Goal: Task Accomplishment & Management: Manage account settings

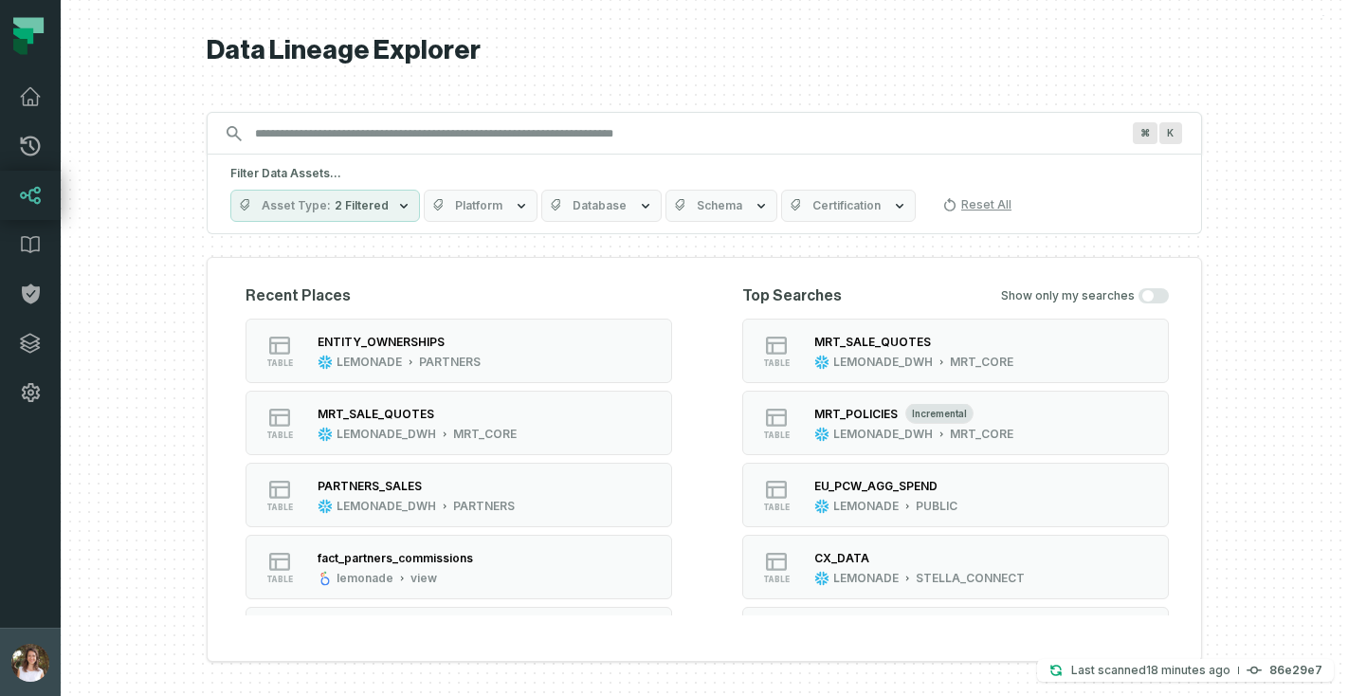
click at [29, 664] on img "button" at bounding box center [30, 663] width 38 height 38
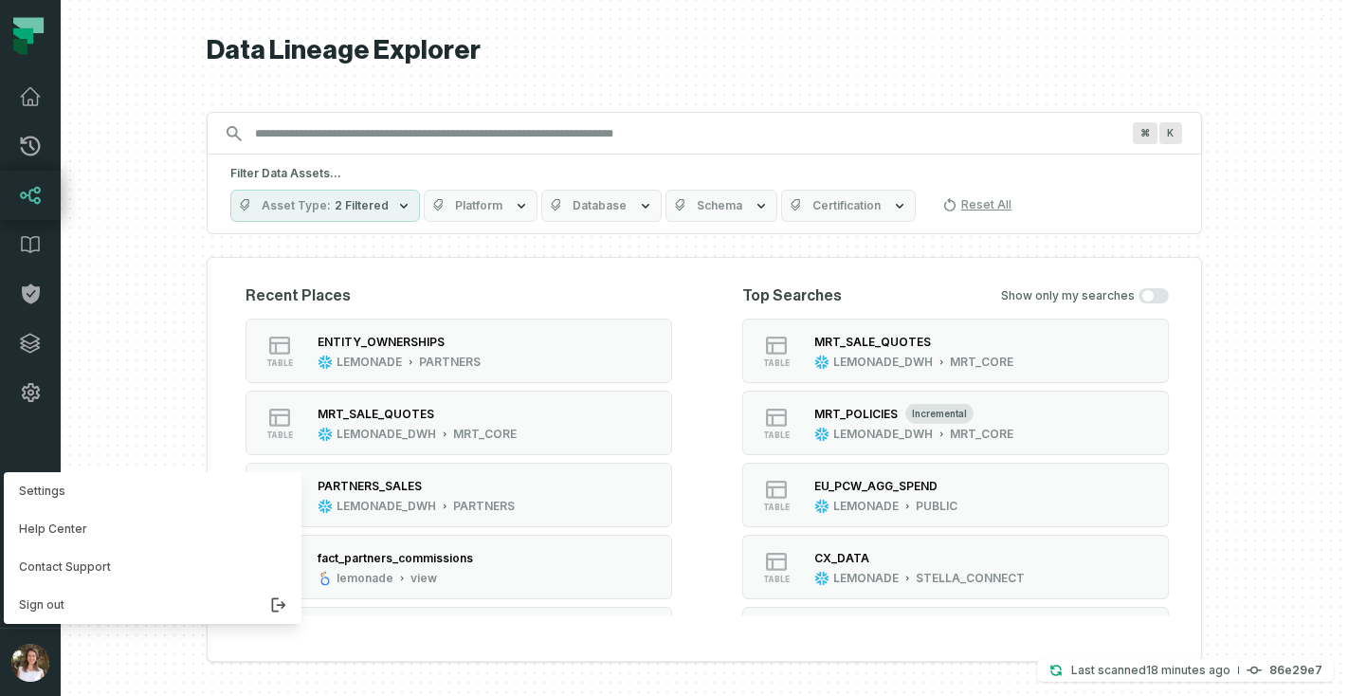
click at [20, 381] on nav "Pull Requests Dashboard Lineage Data Catalog Policies Integrations Settings [PE…" at bounding box center [30, 348] width 61 height 696
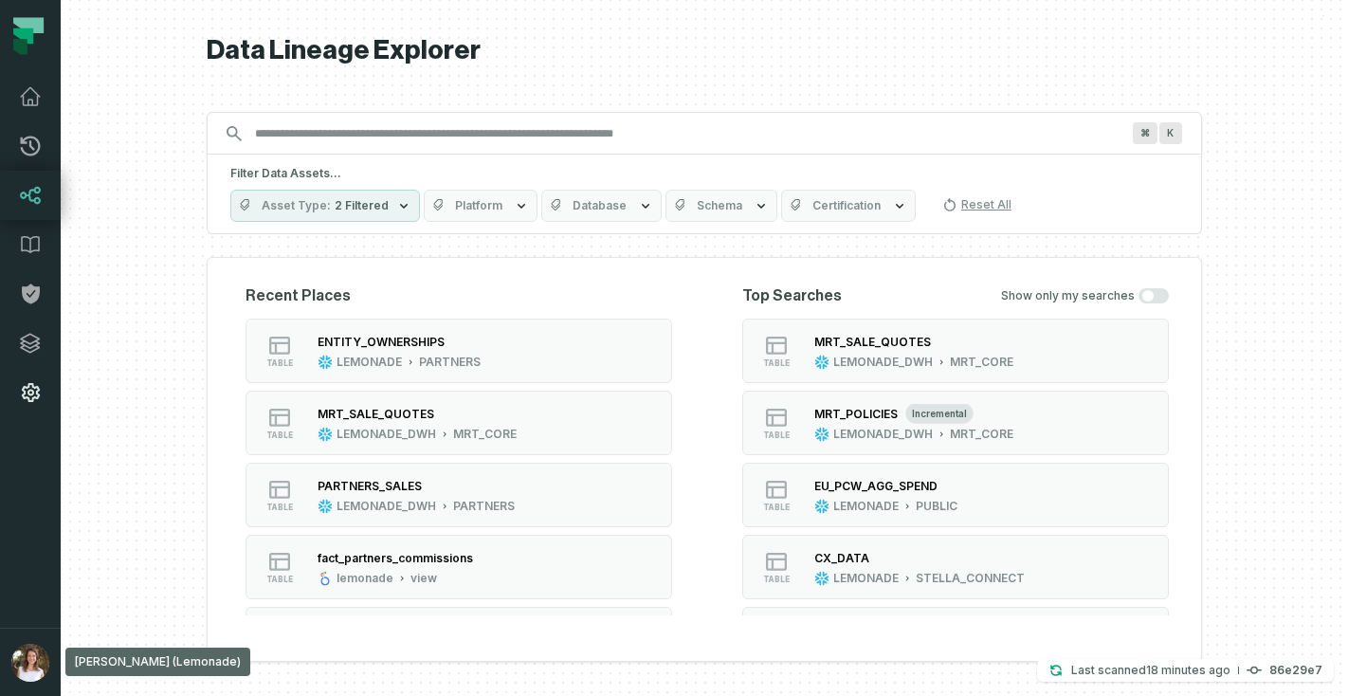
click at [22, 381] on icon at bounding box center [30, 392] width 23 height 23
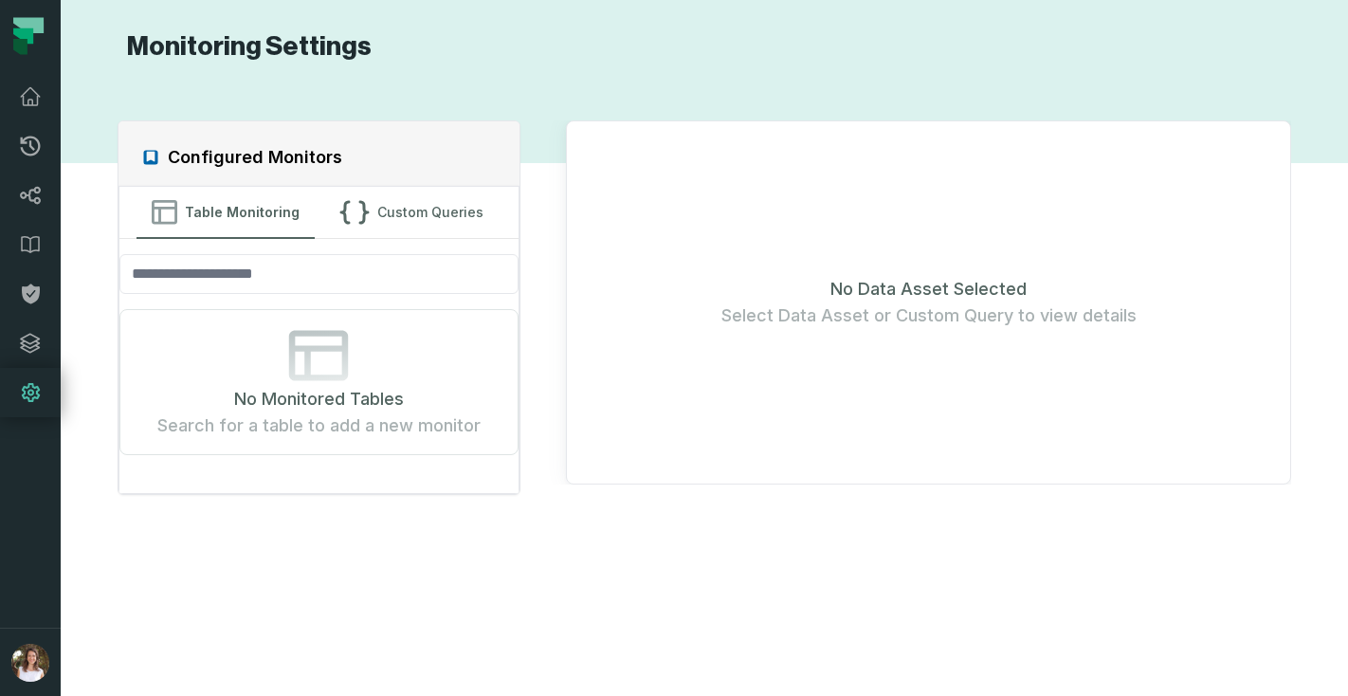
click at [41, 624] on button "button" at bounding box center [30, 522] width 61 height 210
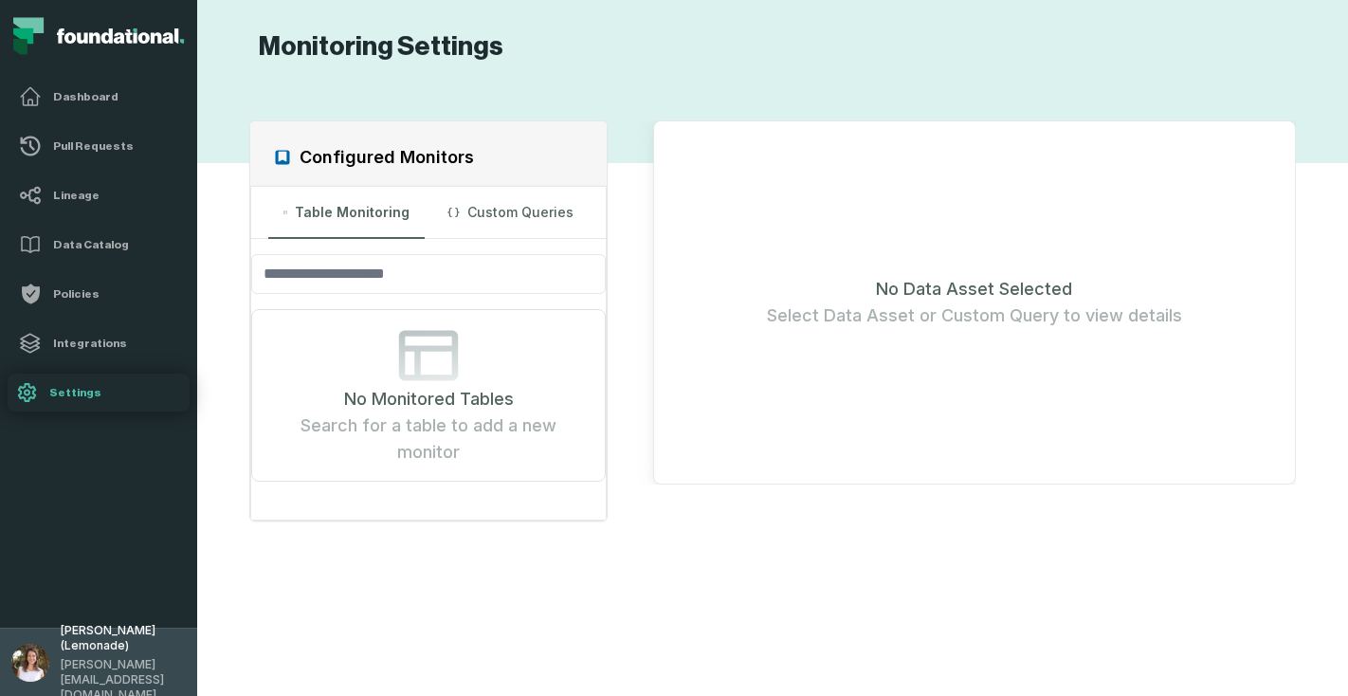
click at [40, 650] on img "button" at bounding box center [30, 663] width 38 height 38
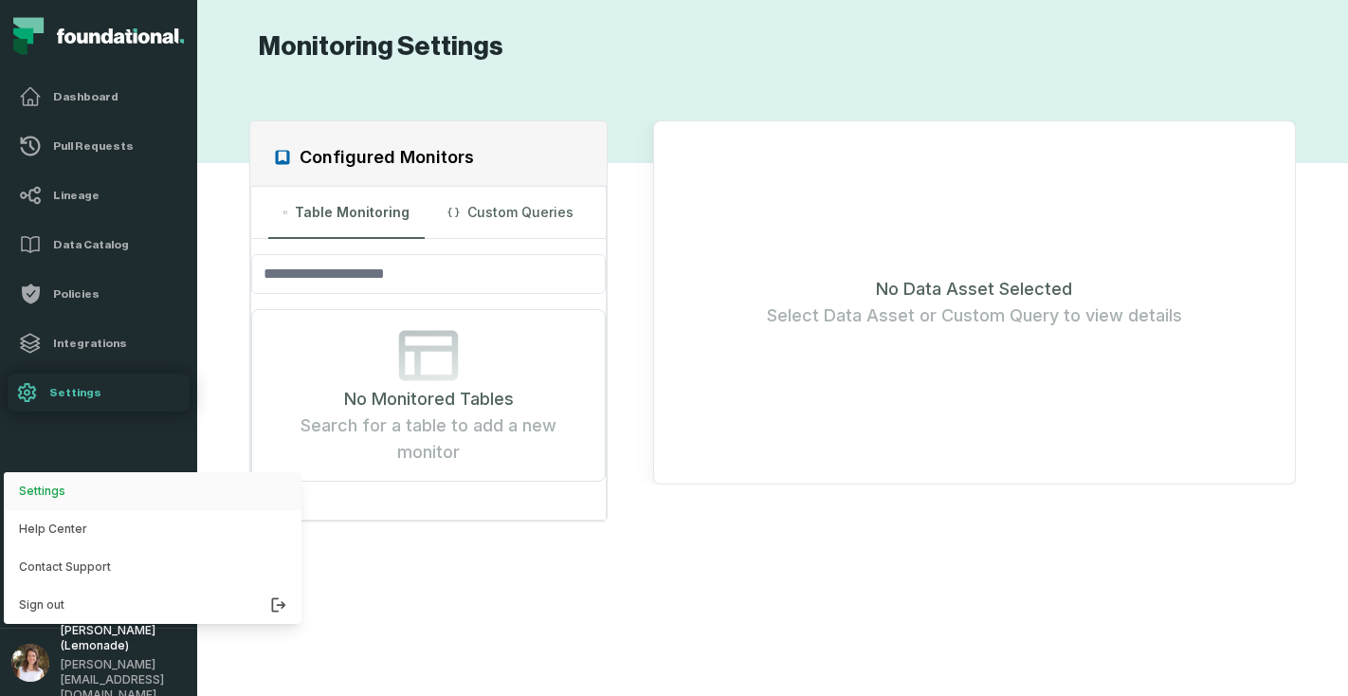
click at [57, 493] on button "Settings" at bounding box center [153, 491] width 298 height 38
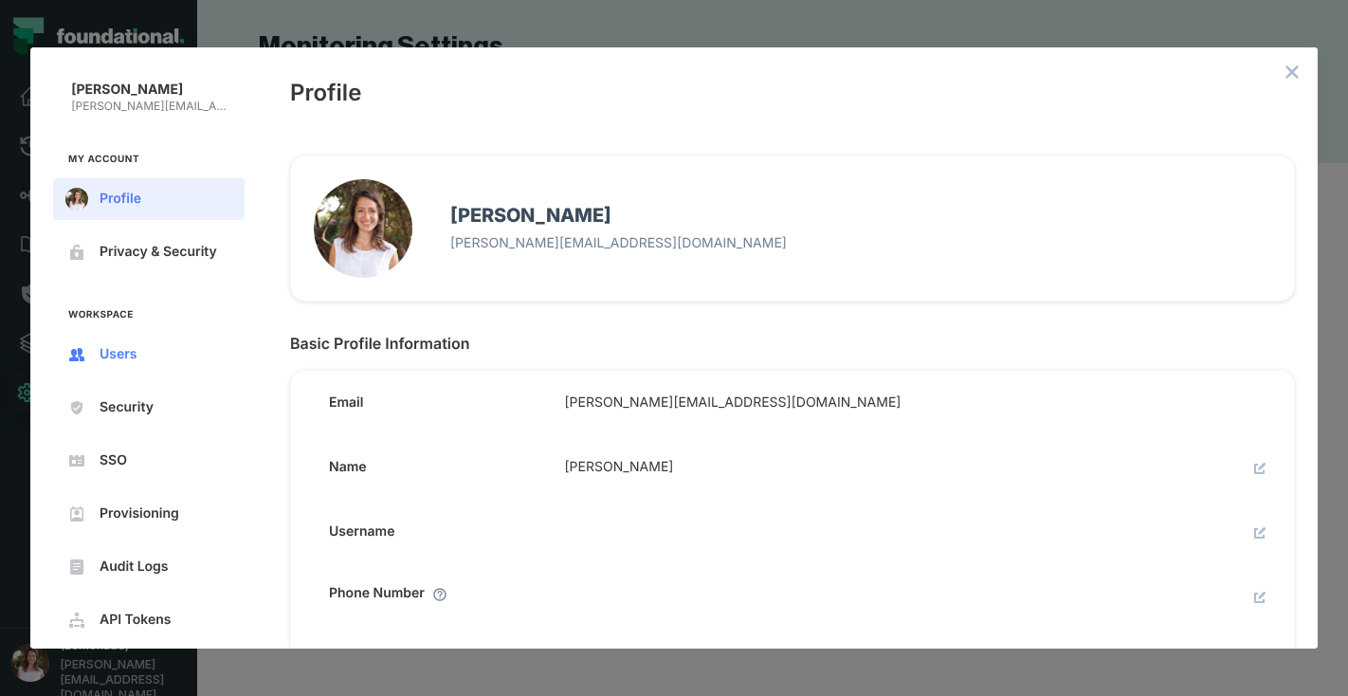
click at [151, 344] on button "Users" at bounding box center [149, 355] width 192 height 42
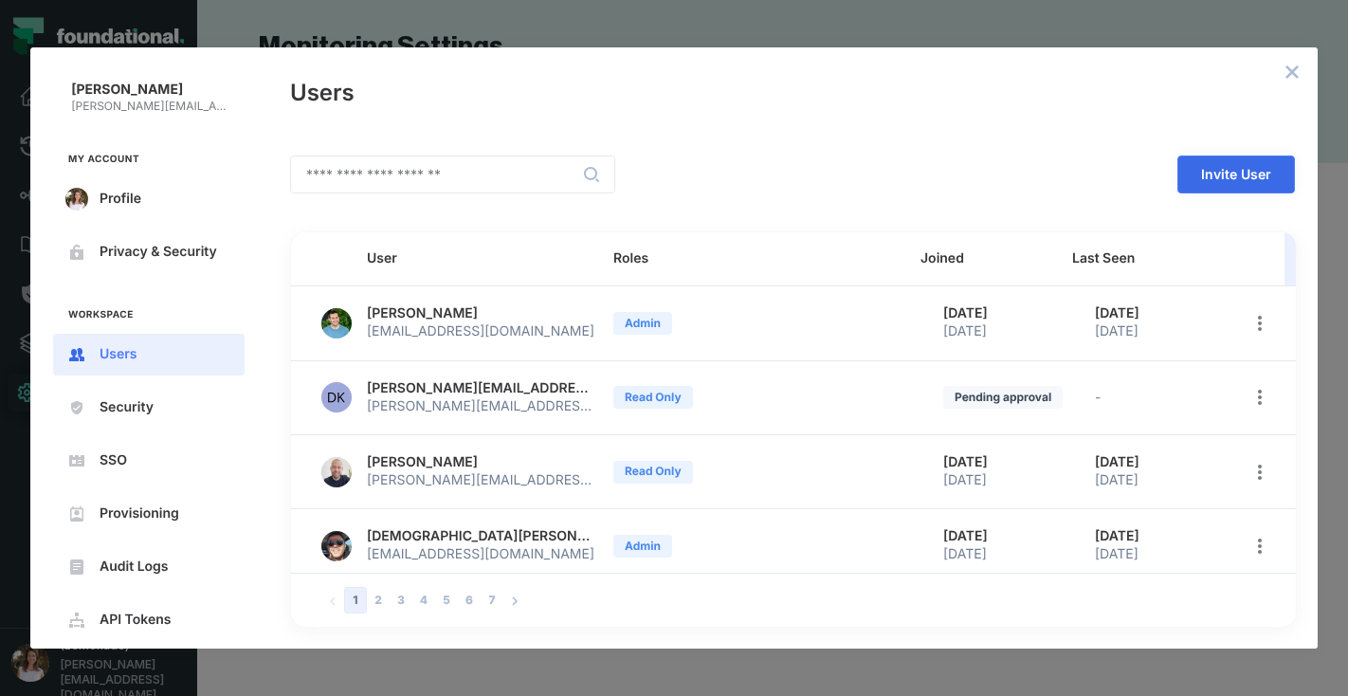
click at [0, 0] on span "Invite User" at bounding box center [0, 0] width 0 height 0
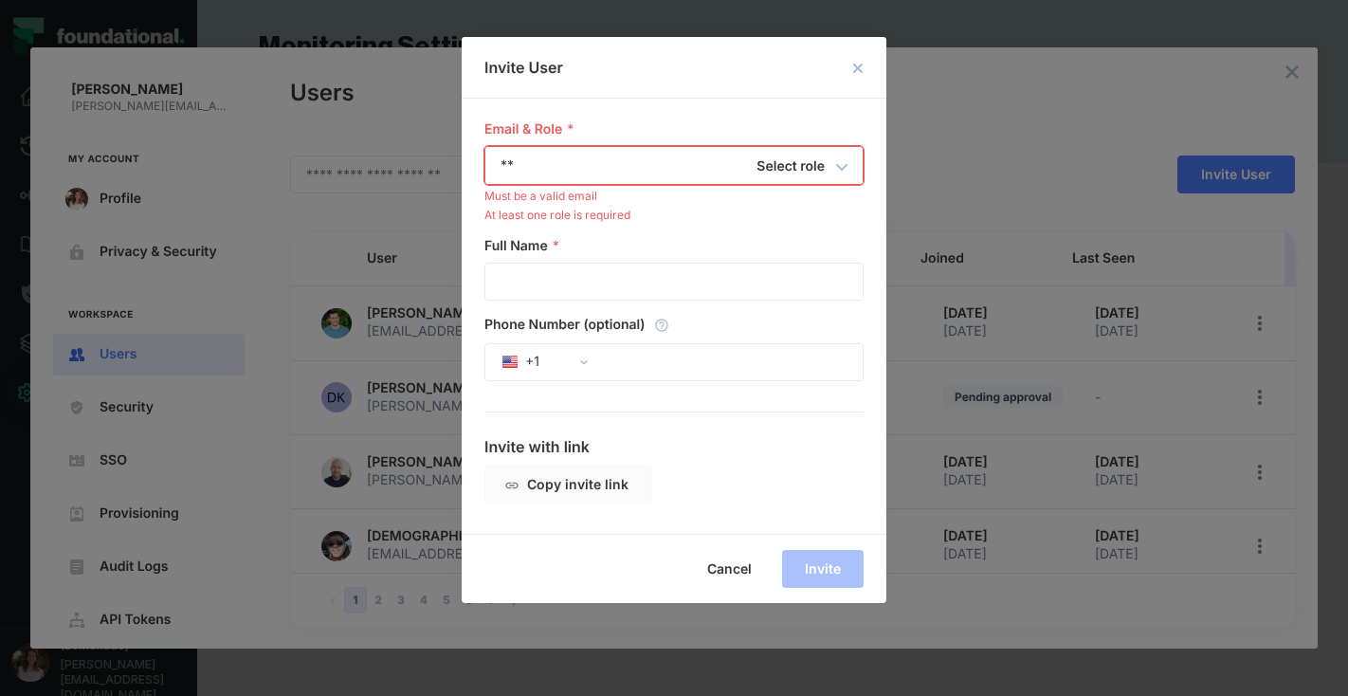
click at [542, 165] on input "**" at bounding box center [639, 165] width 308 height 36
paste input "**********"
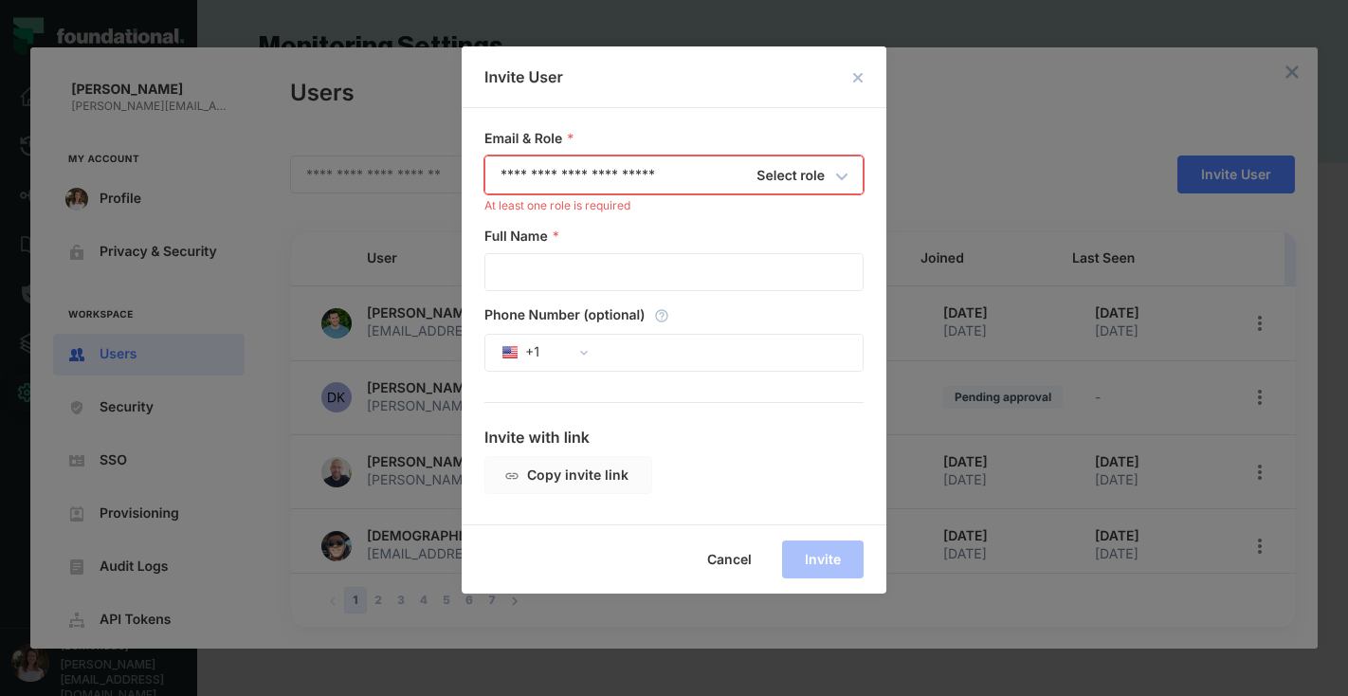
type input "**********"
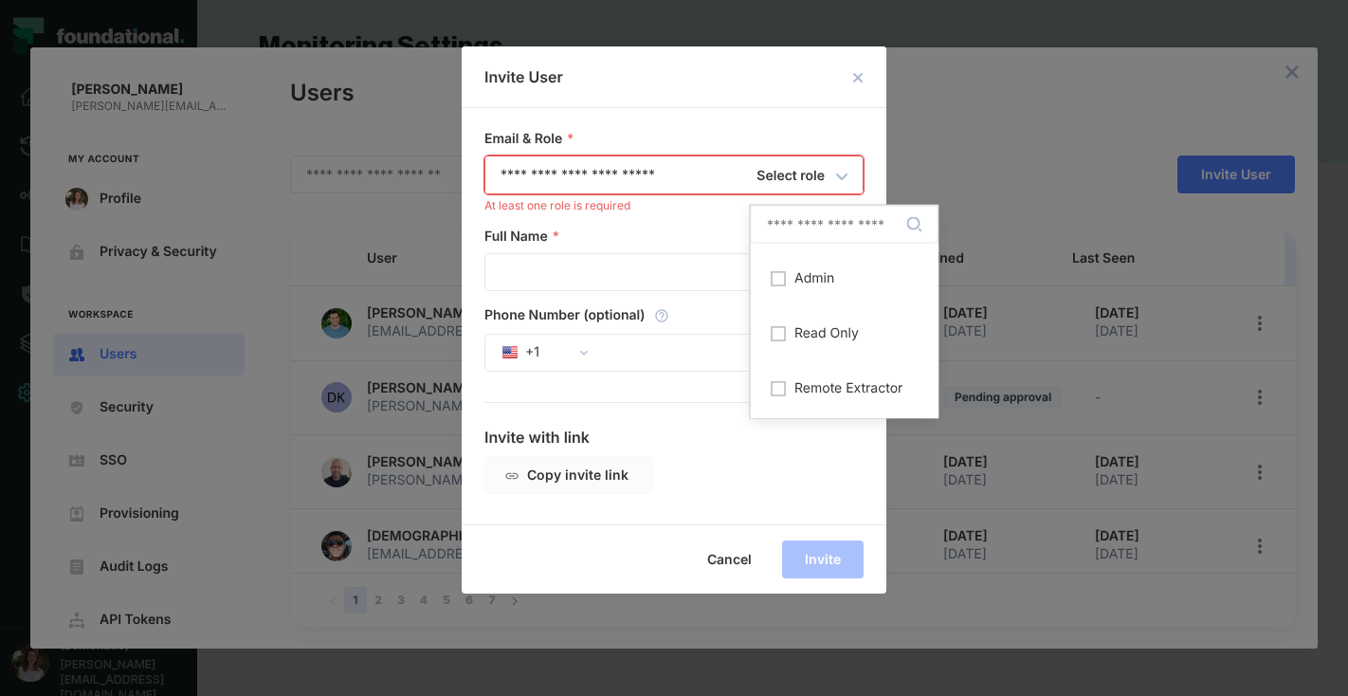
click at [805, 172] on h6 "Select role" at bounding box center [791, 176] width 68 height 23
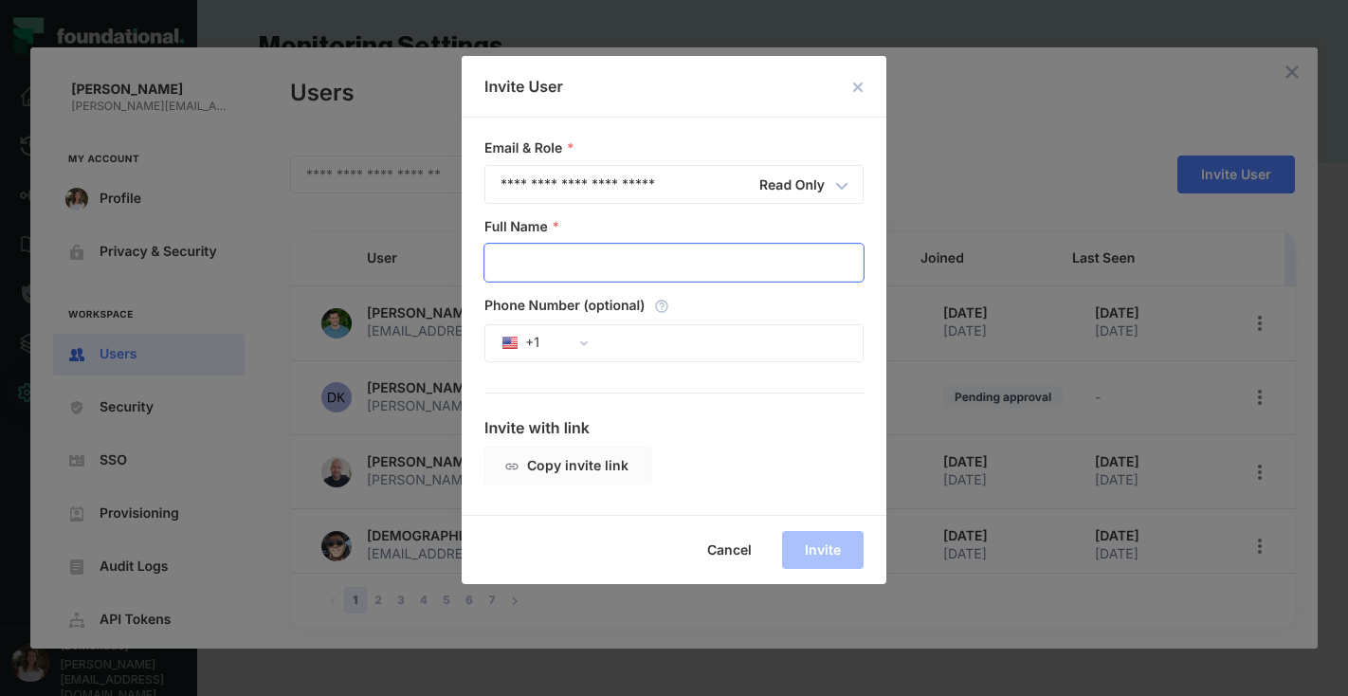
click at [525, 278] on input "Full Name" at bounding box center [673, 263] width 377 height 36
type input "**********"
click at [0, 0] on span "Copy invite link" at bounding box center [0, 0] width 0 height 0
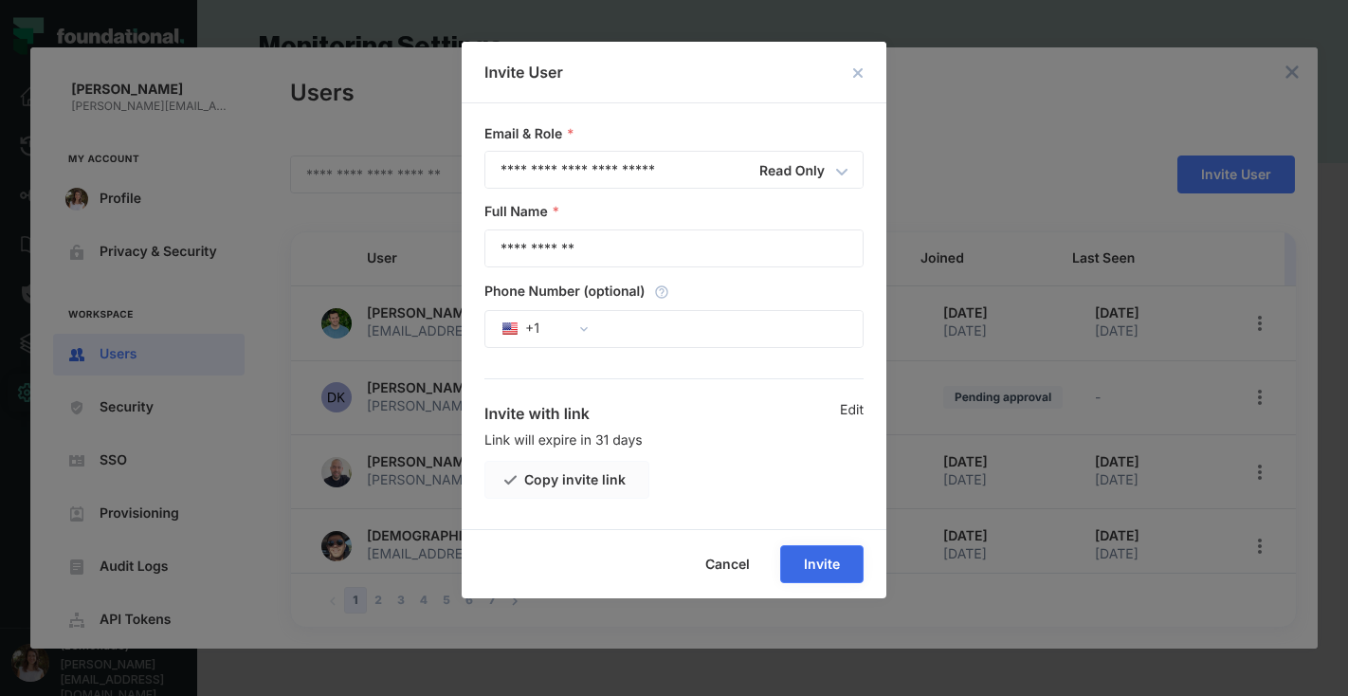
click at [842, 560] on button "Invite" at bounding box center [821, 564] width 83 height 38
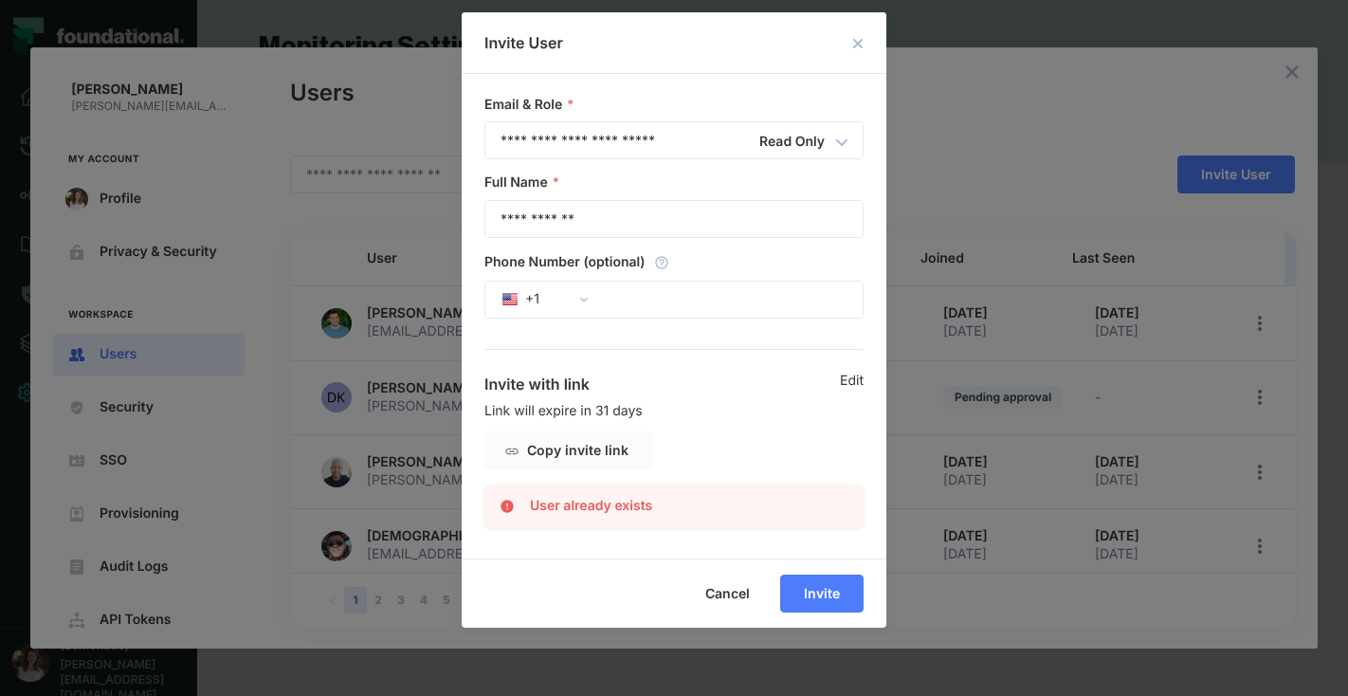
click at [859, 50] on button "close dialog" at bounding box center [858, 43] width 23 height 23
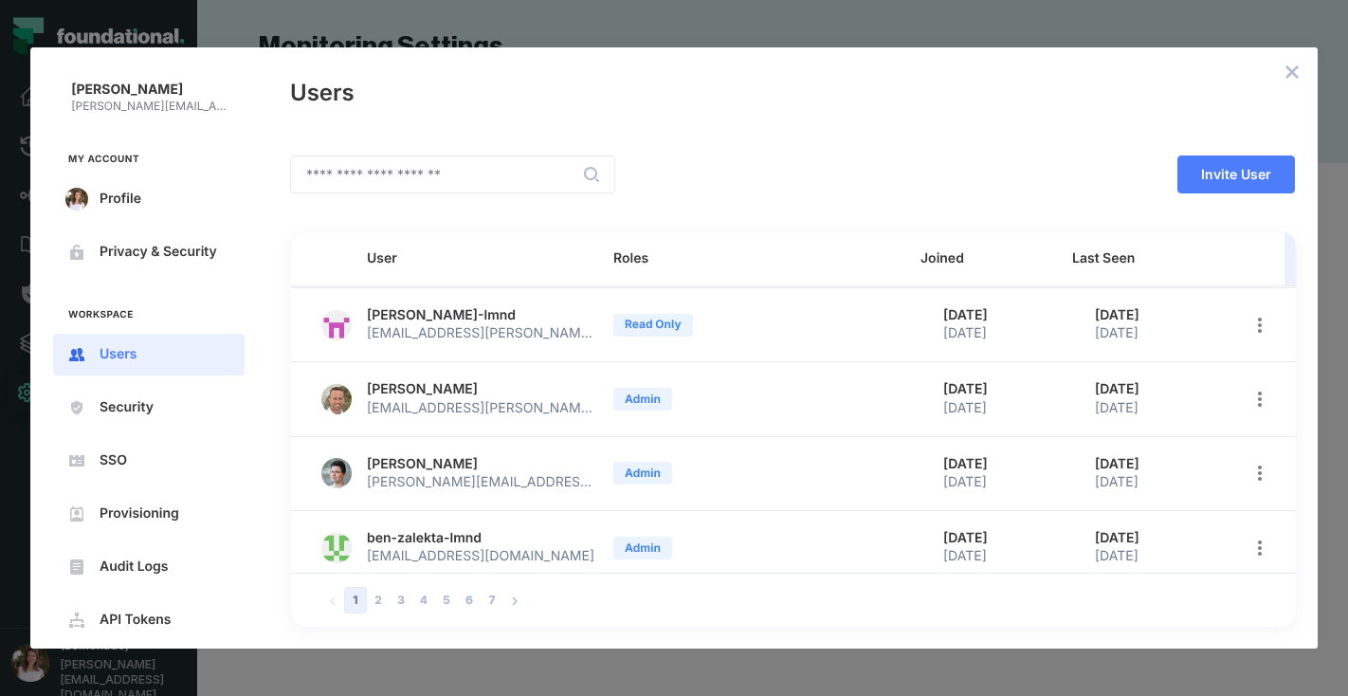
scroll to position [456, 0]
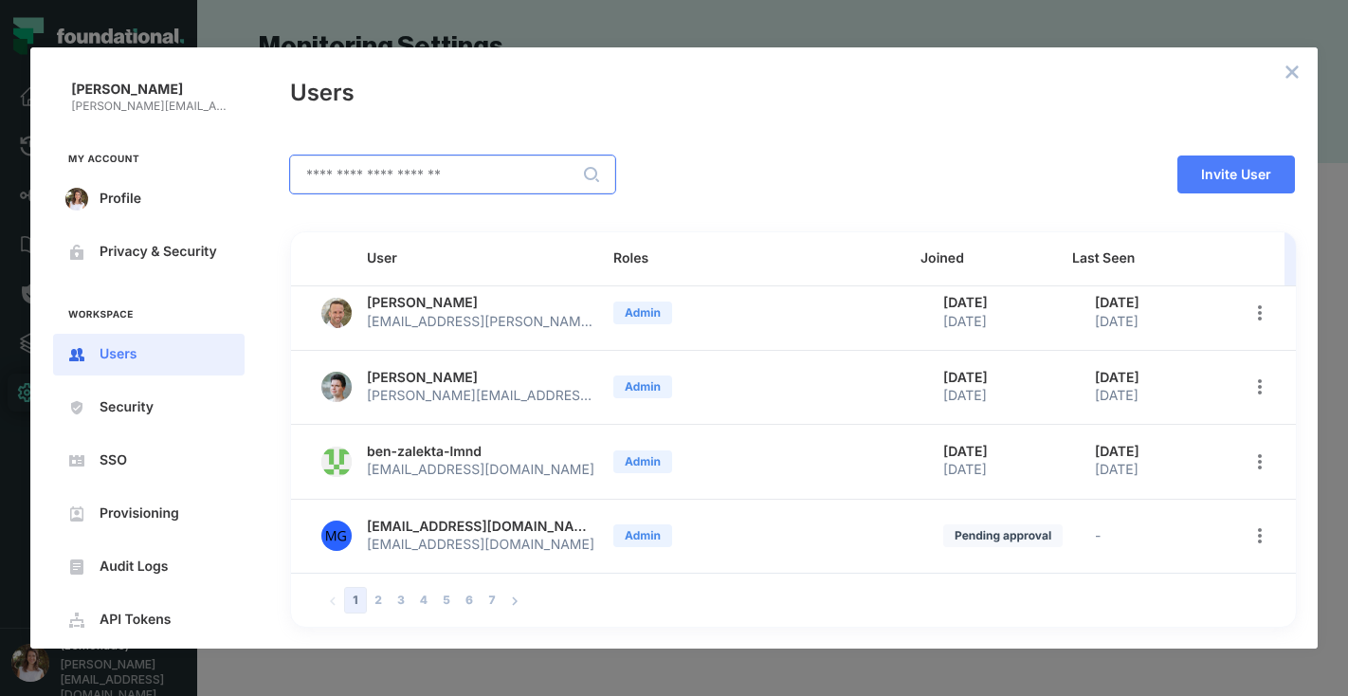
click at [385, 166] on input "text" at bounding box center [452, 174] width 323 height 36
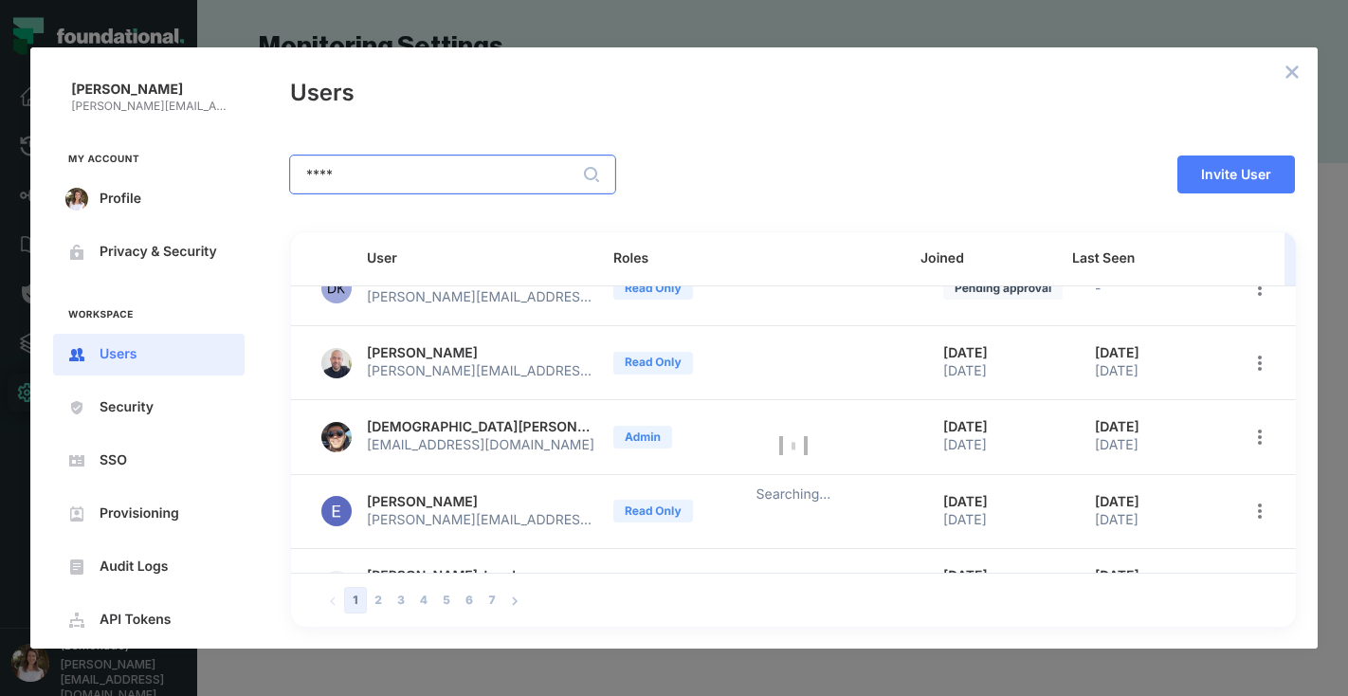
scroll to position [0, 0]
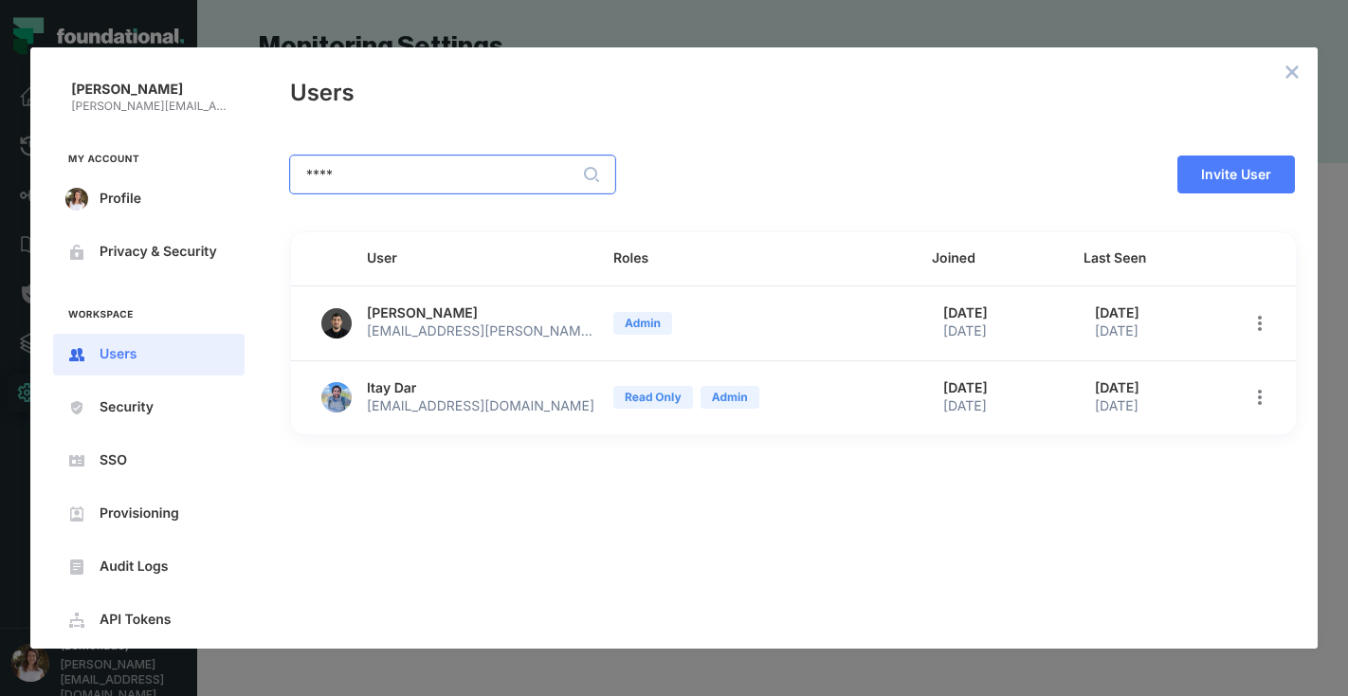
type input "****"
click at [412, 661] on div "[PERSON_NAME] [PERSON_NAME][EMAIL_ADDRESS][DOMAIN_NAME] My Account Profile Priv…" at bounding box center [674, 348] width 1348 height 696
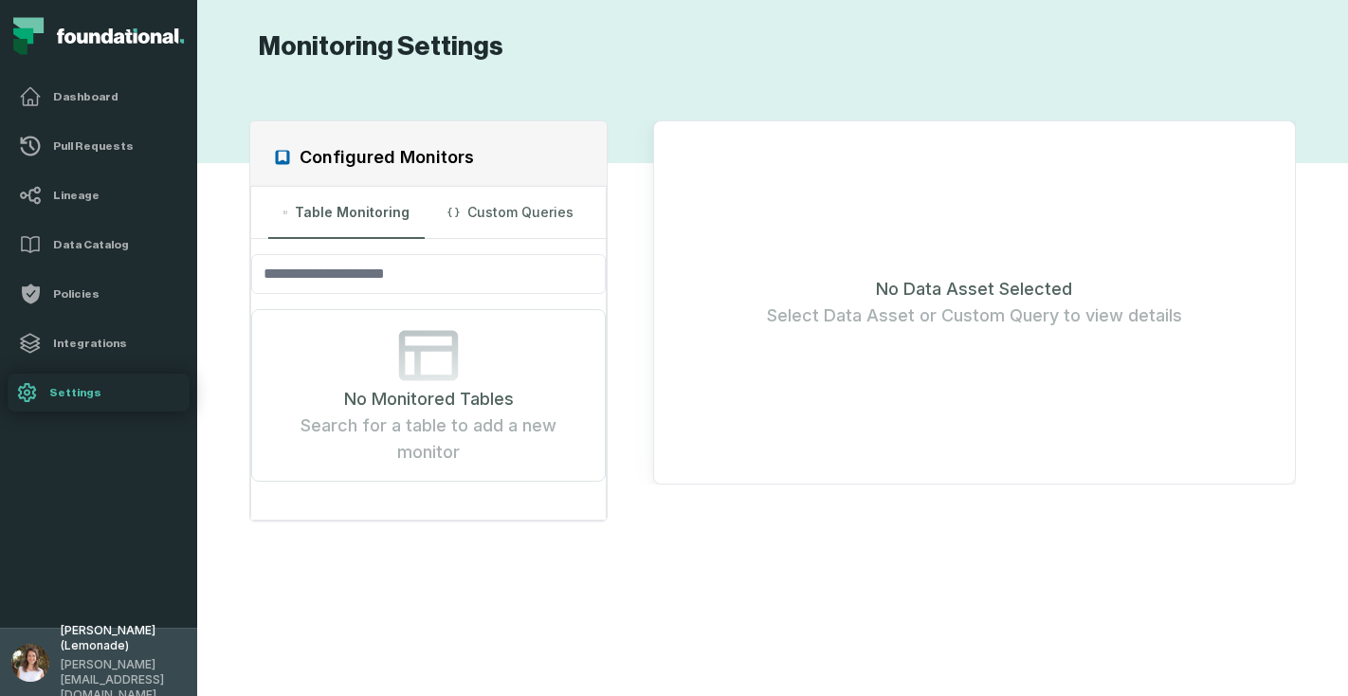
click at [29, 668] on img "button" at bounding box center [30, 663] width 38 height 38
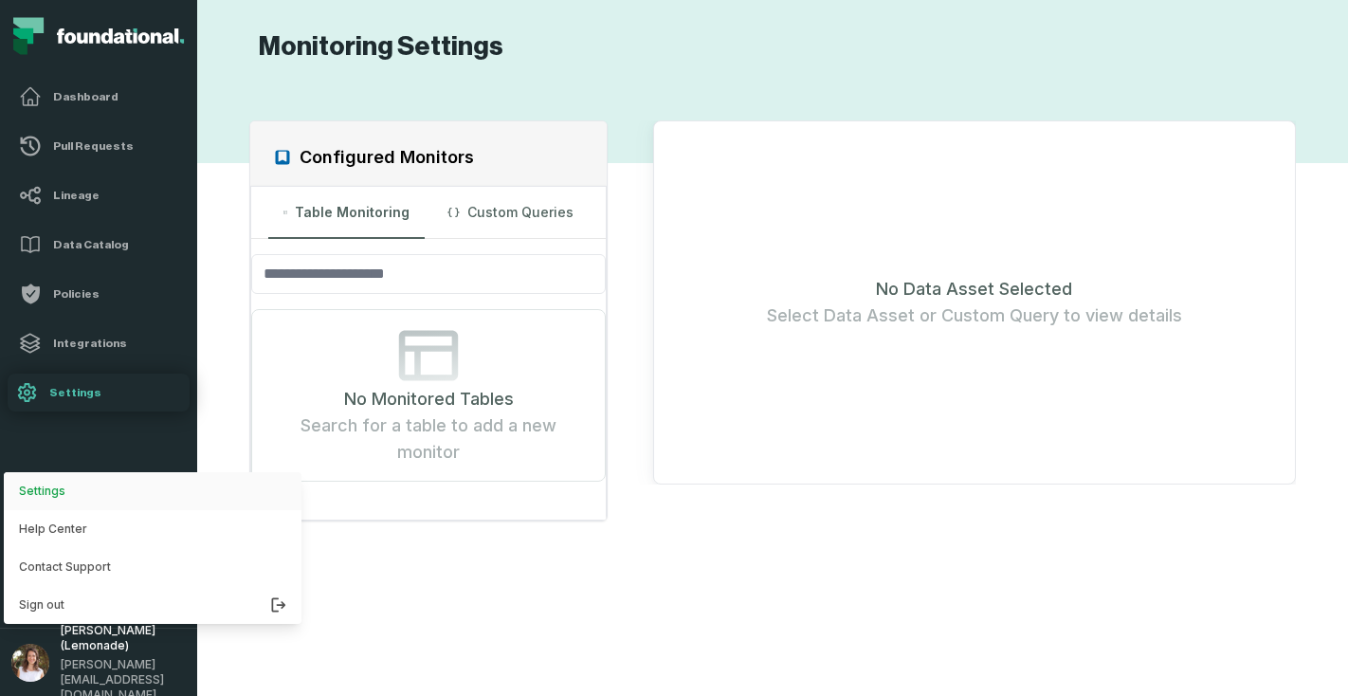
click at [43, 499] on button "Settings" at bounding box center [153, 491] width 298 height 38
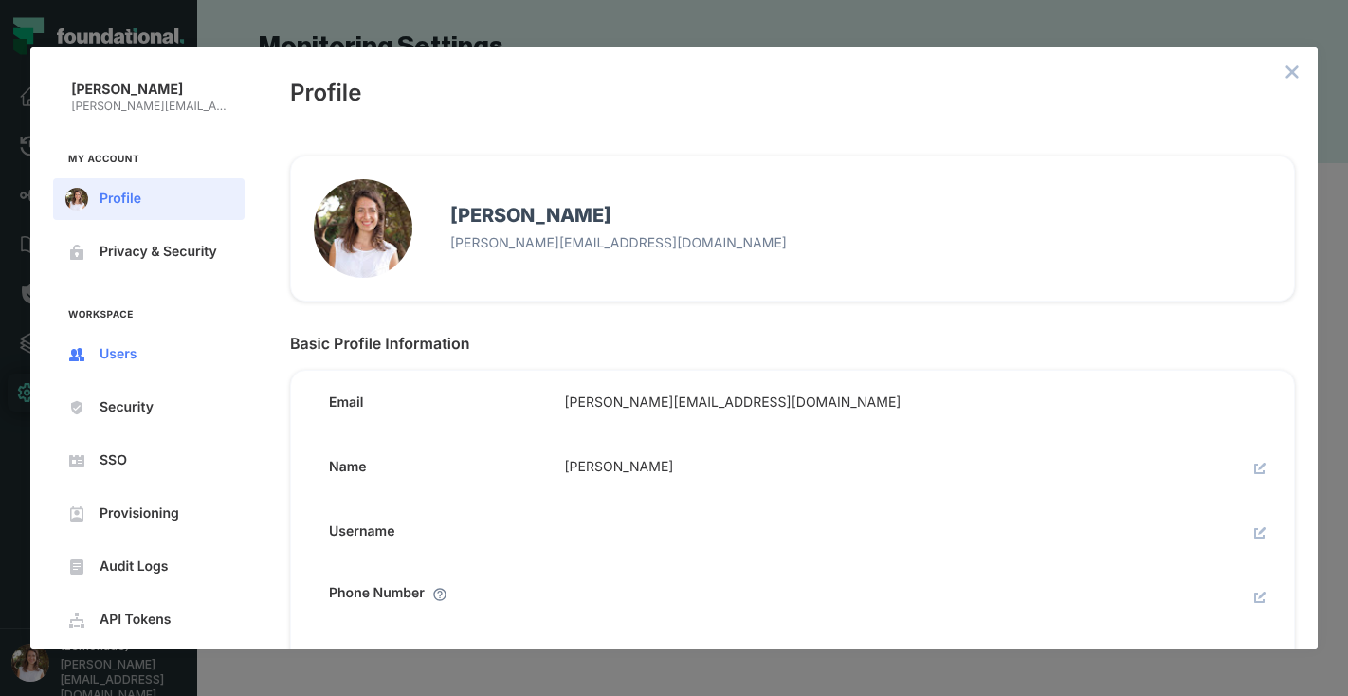
click at [120, 356] on span "Users" at bounding box center [164, 354] width 129 height 15
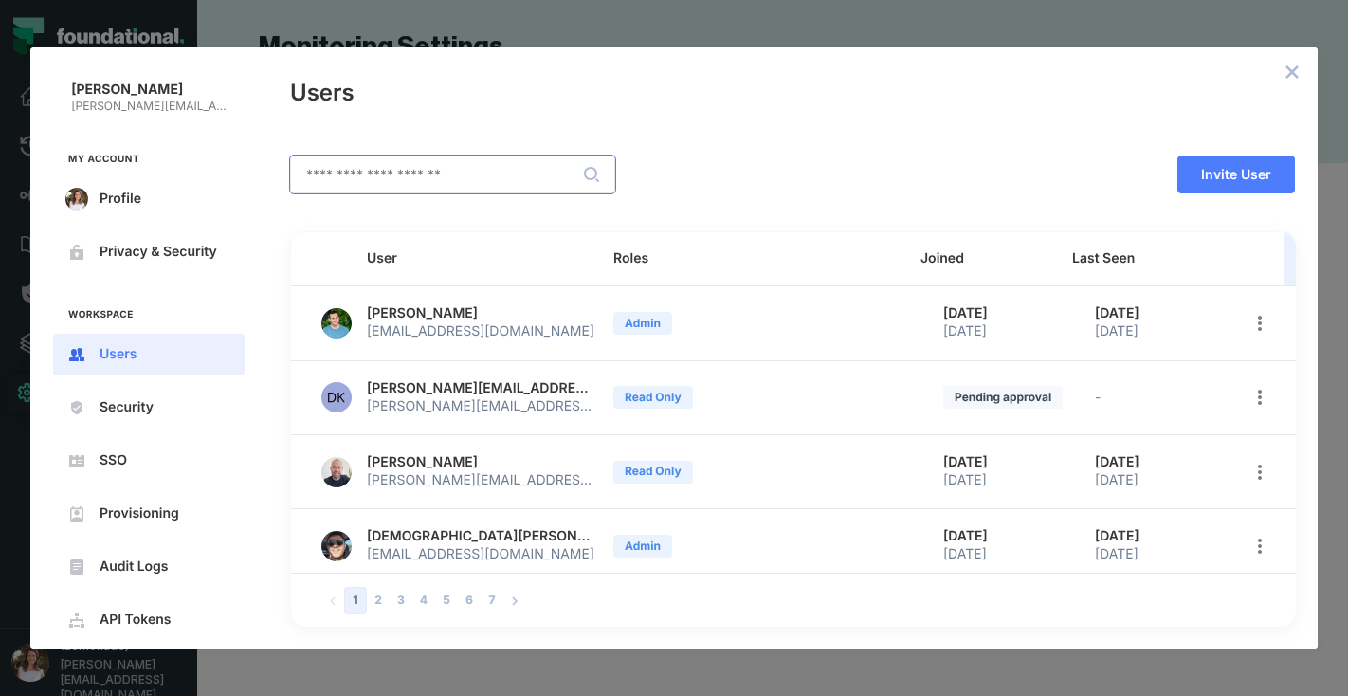
click at [516, 173] on input "text" at bounding box center [452, 174] width 323 height 36
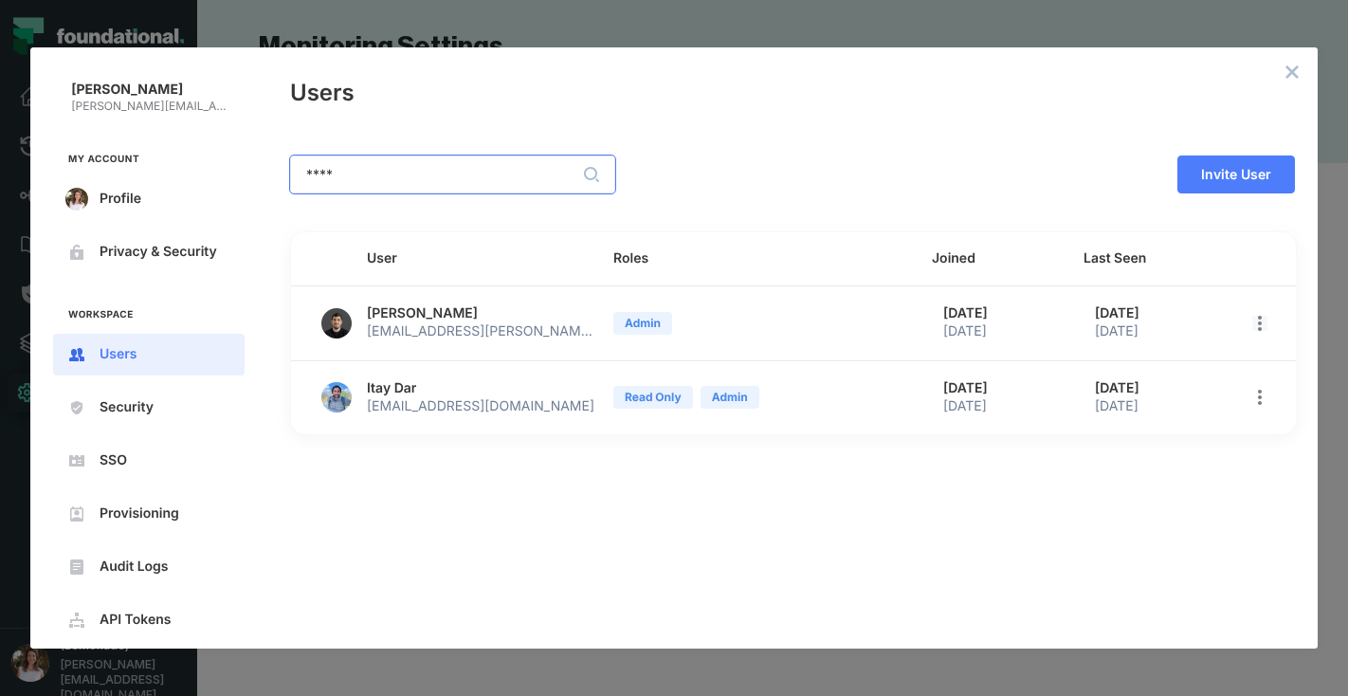
click at [1258, 324] on icon "open options" at bounding box center [1259, 323] width 15 height 15
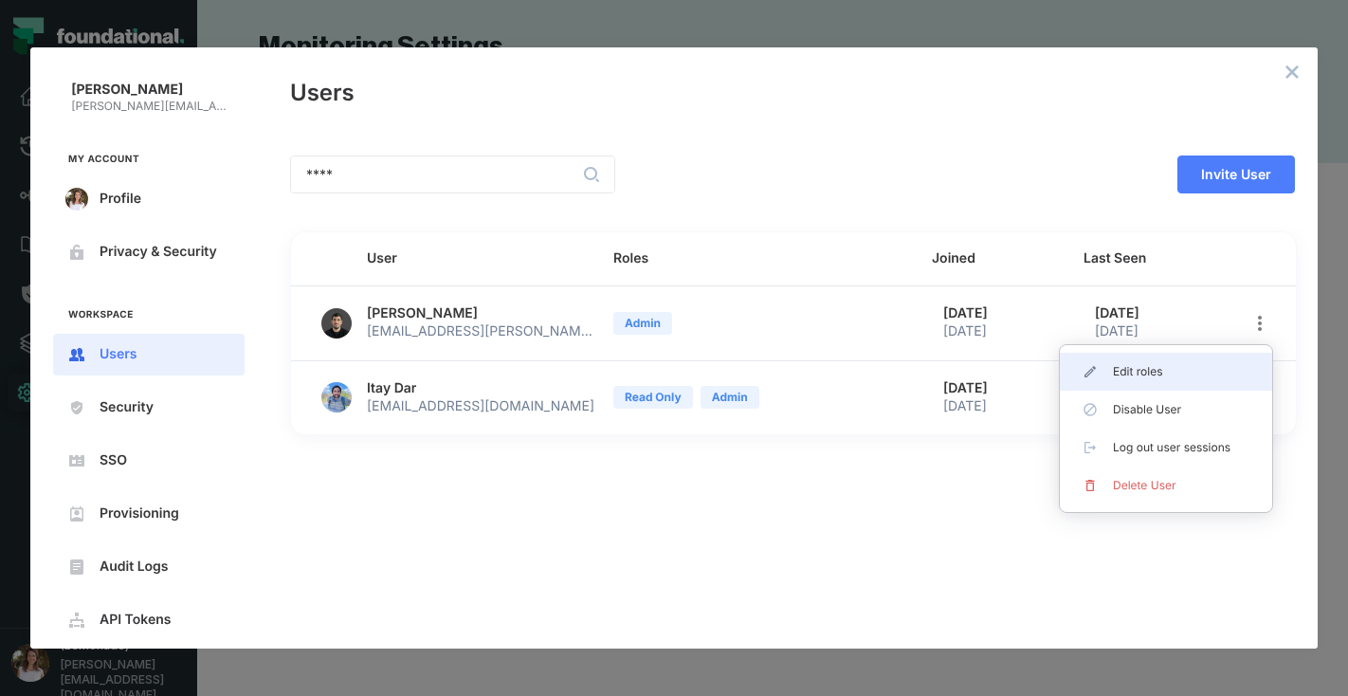
click at [1182, 373] on span "Edit roles" at bounding box center [1173, 371] width 121 height 15
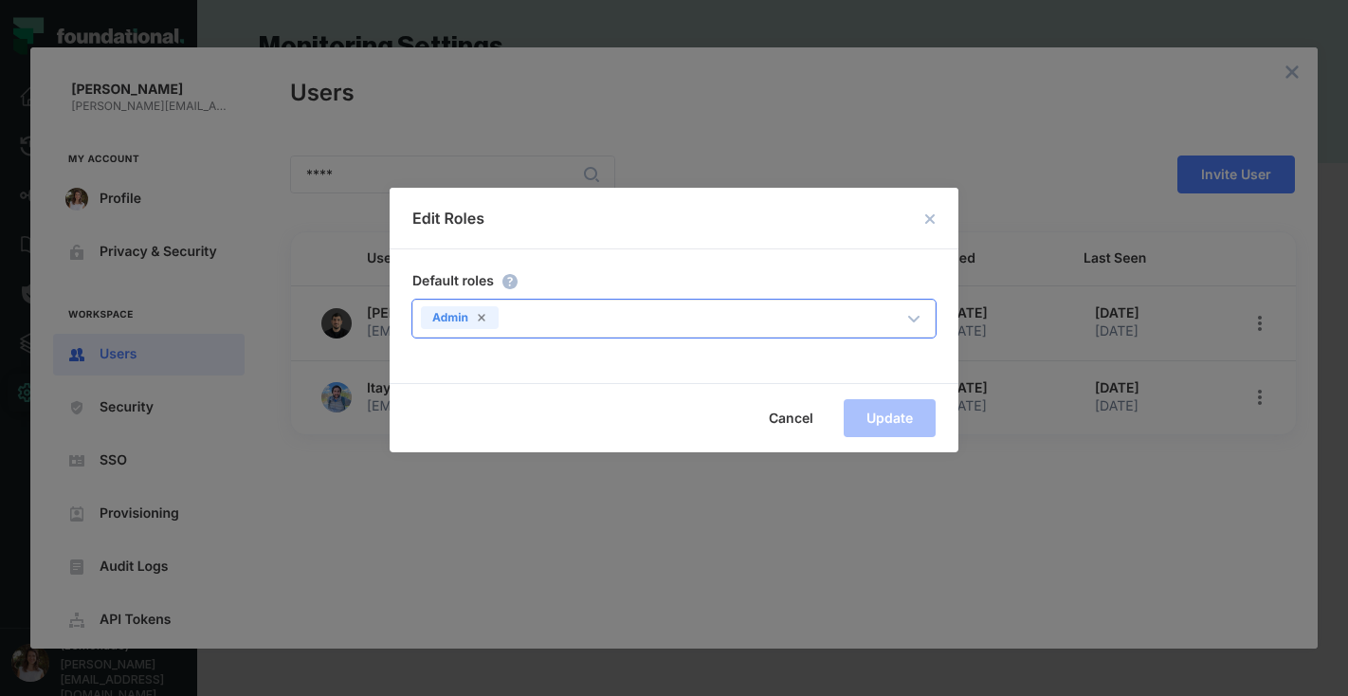
click at [836, 326] on div "Admin" at bounding box center [655, 314] width 484 height 27
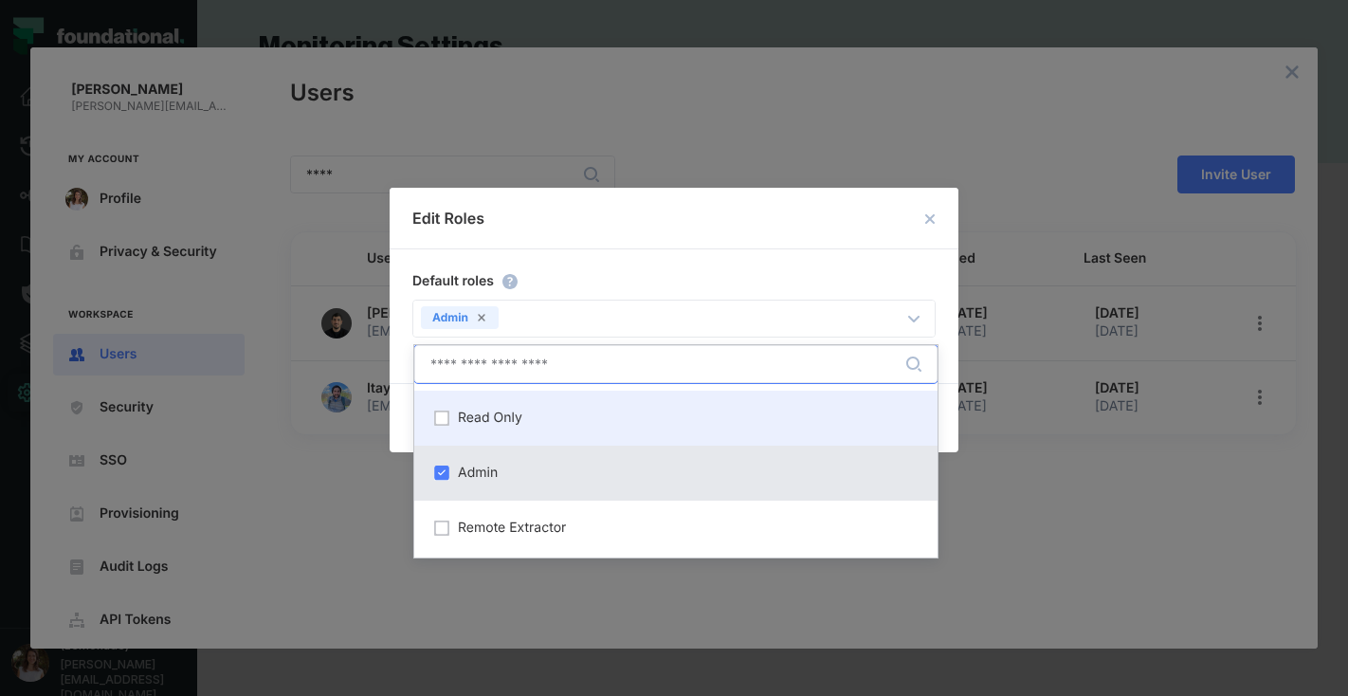
click at [632, 428] on div "Read Only" at bounding box center [676, 418] width 501 height 32
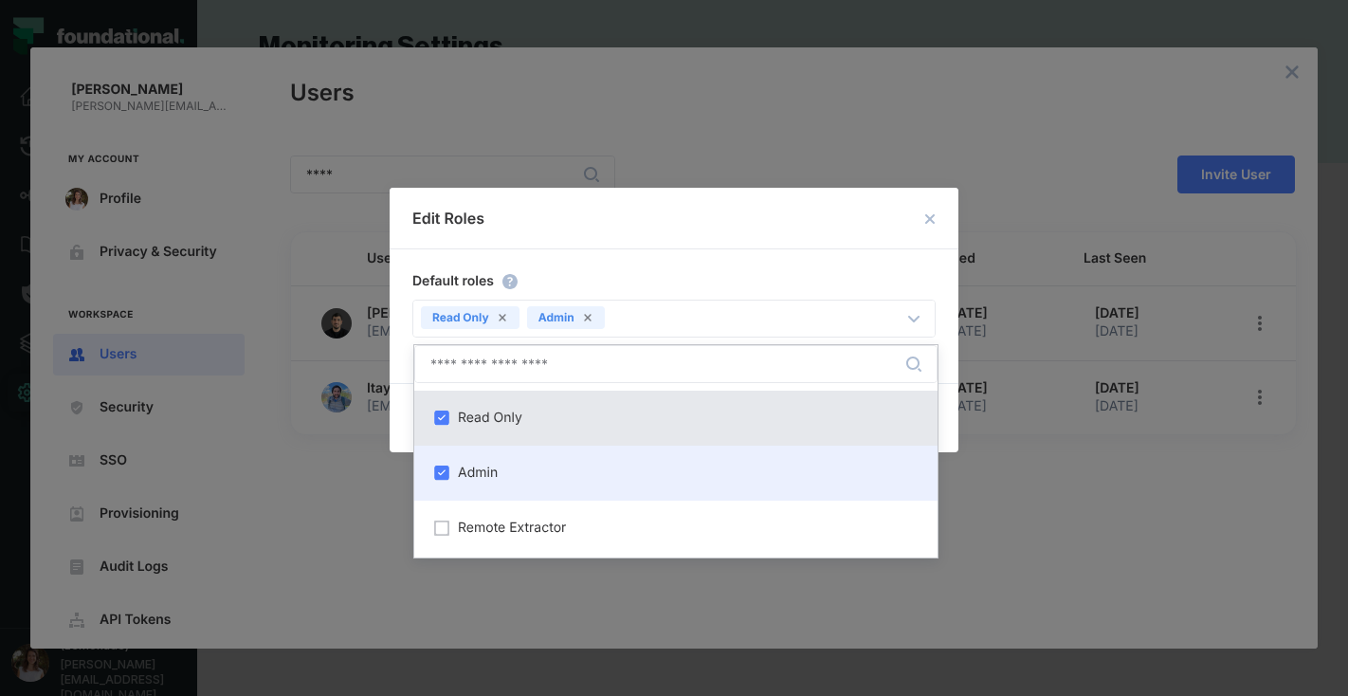
click at [423, 475] on div "Admin" at bounding box center [675, 473] width 523 height 55
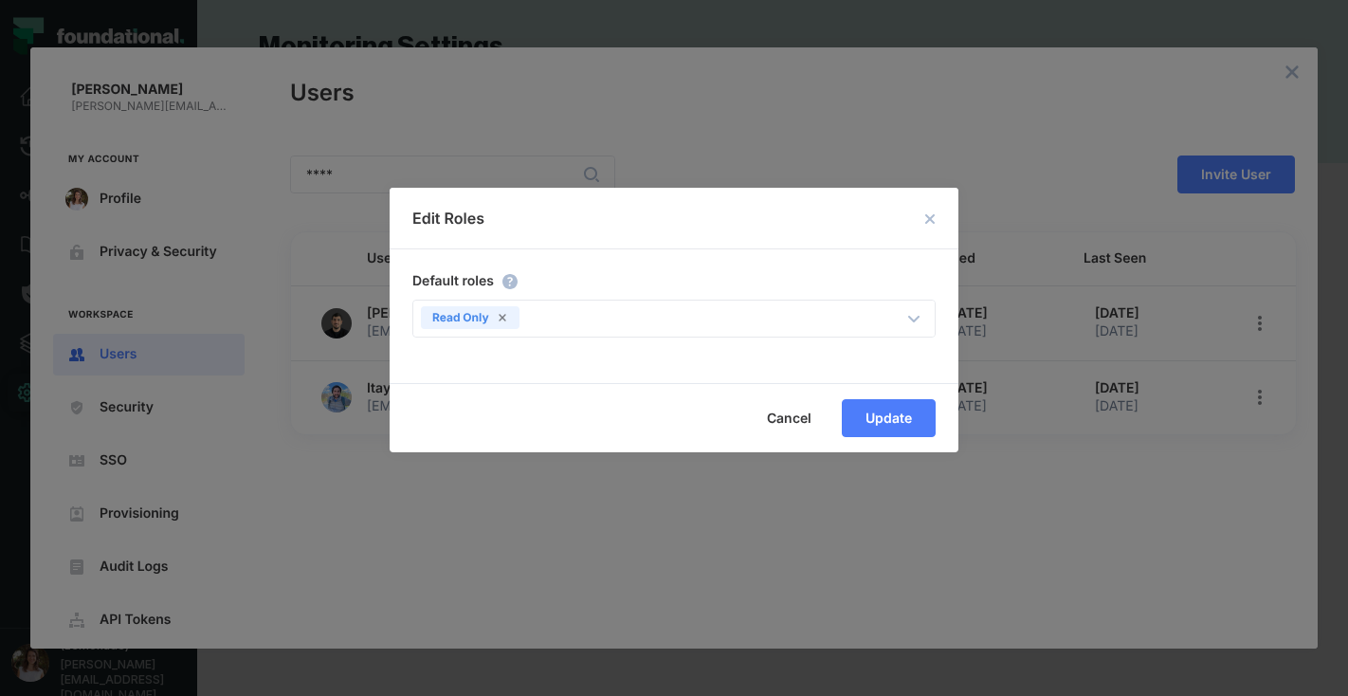
click at [711, 227] on div "Edit Roles" at bounding box center [668, 218] width 512 height 23
click at [0, 0] on span "Update" at bounding box center [0, 0] width 0 height 0
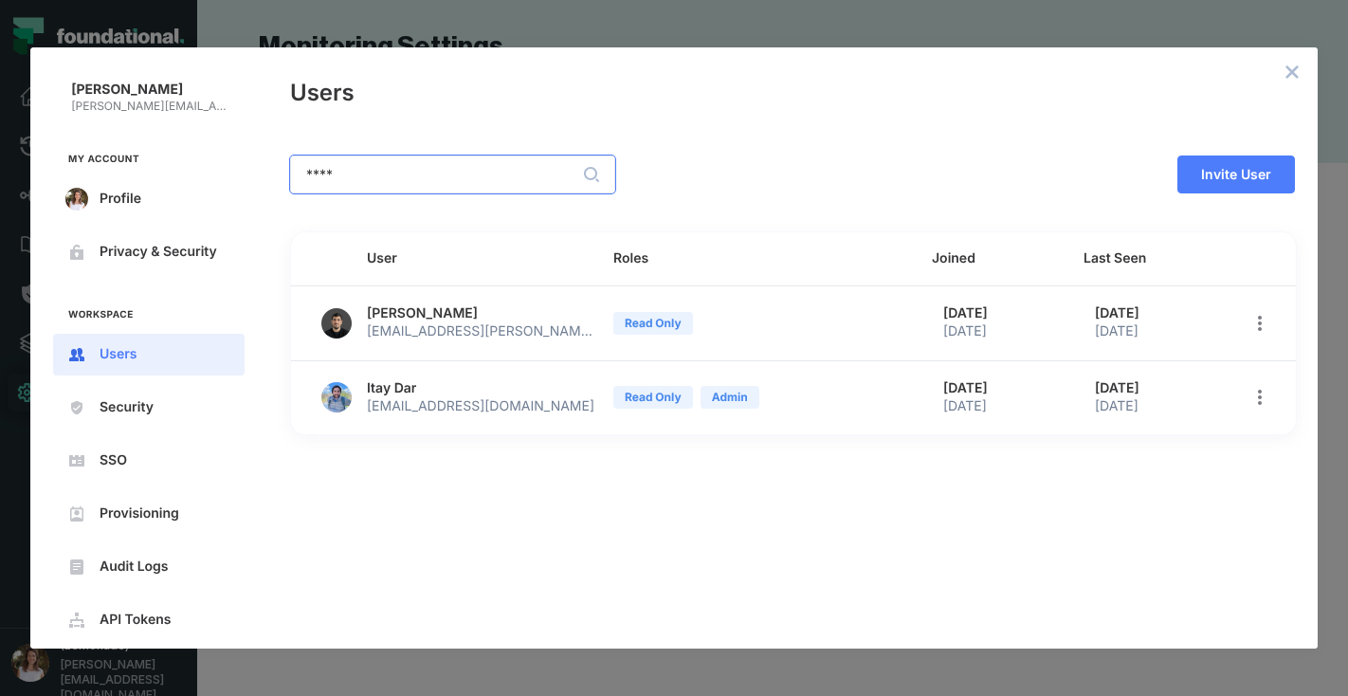
click at [369, 186] on input "****" at bounding box center [452, 174] width 323 height 36
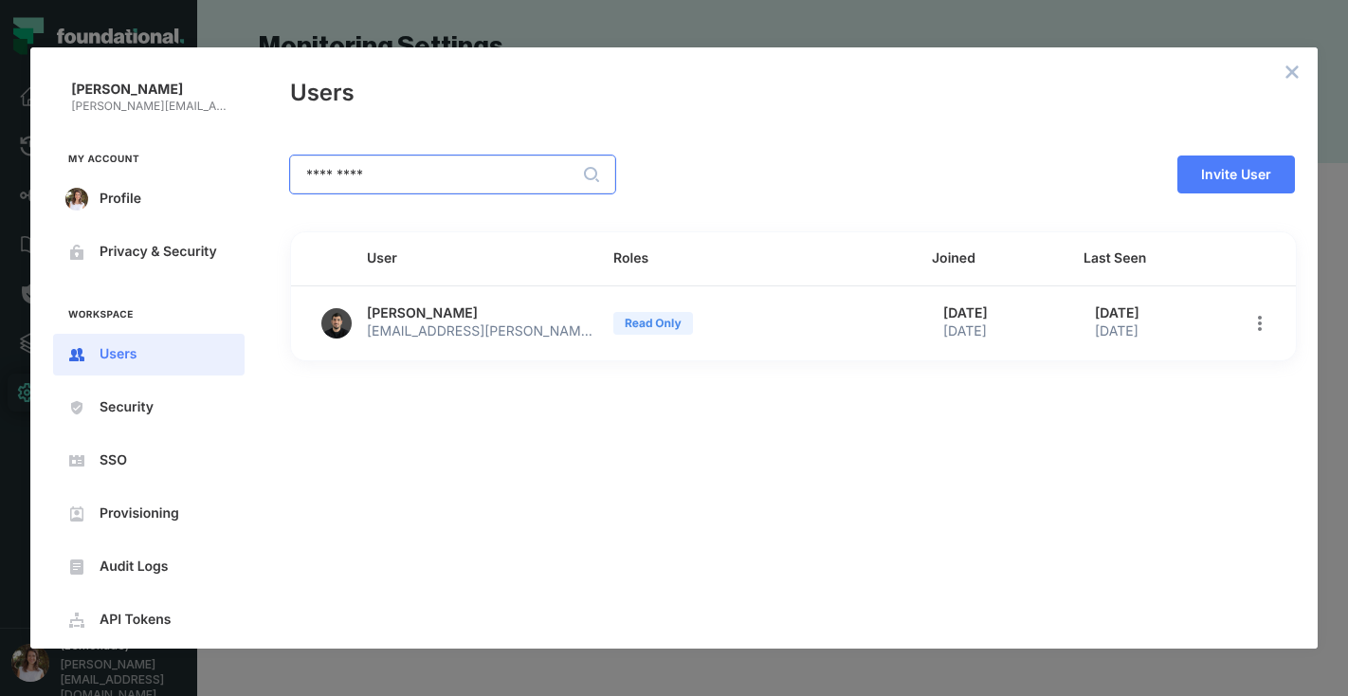
type input "*********"
click at [1317, 65] on div "Users" at bounding box center [792, 89] width 1050 height 85
click at [1289, 67] on icon "close admin-box" at bounding box center [1292, 72] width 12 height 12
